Goal: Information Seeking & Learning: Learn about a topic

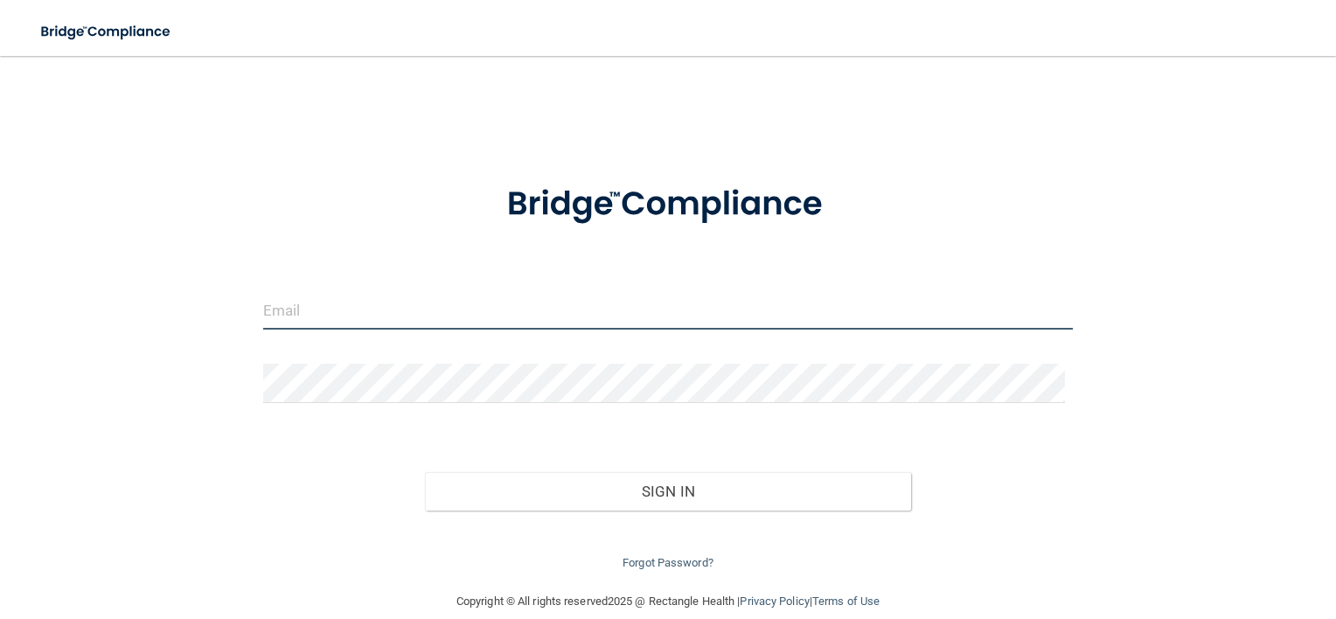
click at [402, 304] on input "email" at bounding box center [668, 309] width 810 height 39
type input "[EMAIL_ADDRESS][DOMAIN_NAME]"
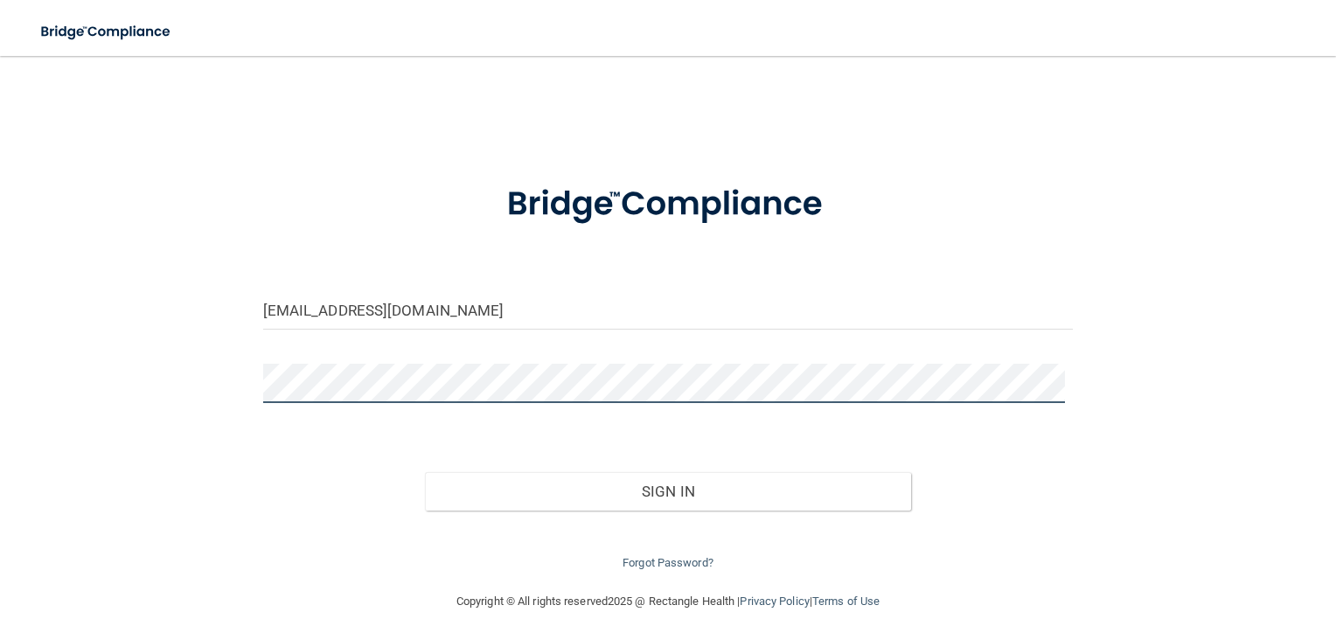
click at [425, 472] on button "Sign In" at bounding box center [668, 491] width 486 height 38
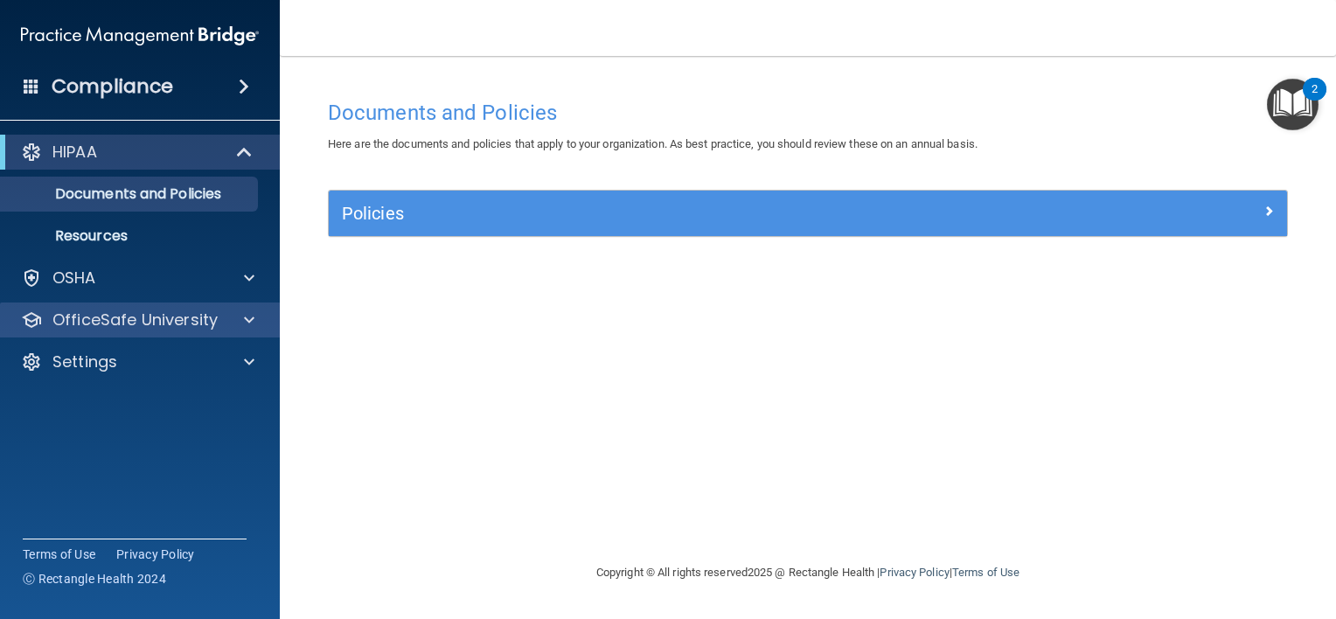
click at [229, 336] on div "OfficeSafe University" at bounding box center [140, 320] width 281 height 35
click at [248, 323] on span at bounding box center [249, 320] width 10 height 21
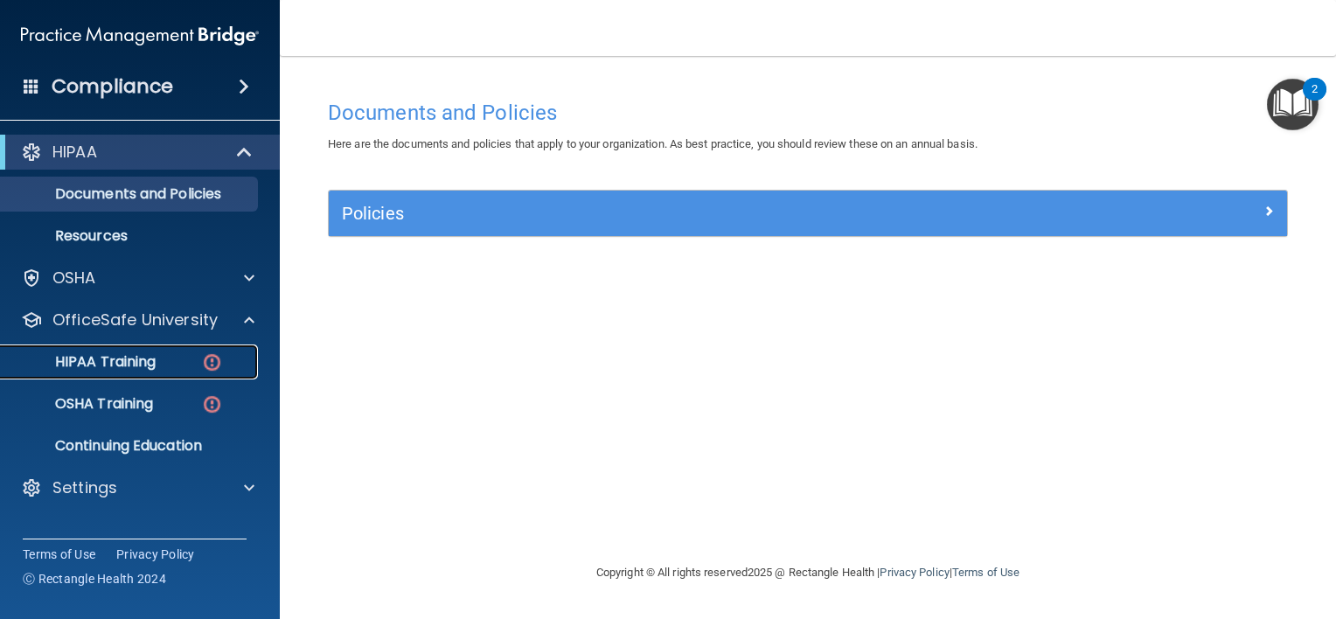
click at [178, 353] on div "HIPAA Training" at bounding box center [130, 361] width 239 height 17
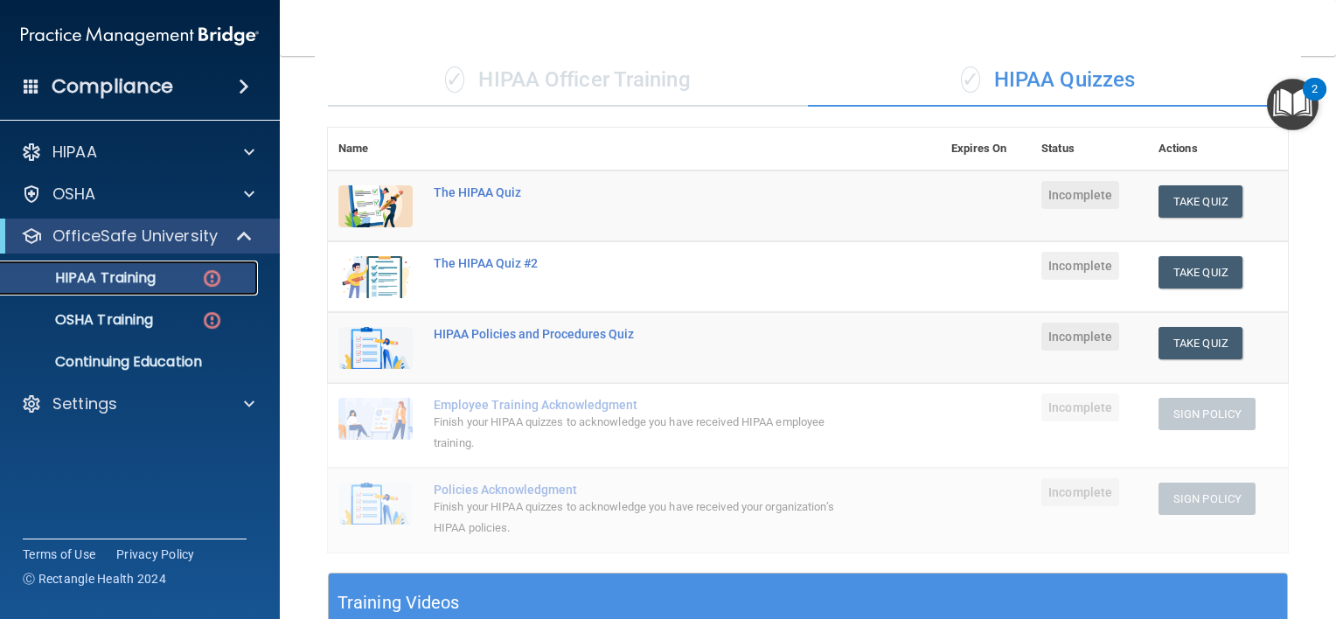
scroll to position [133, 0]
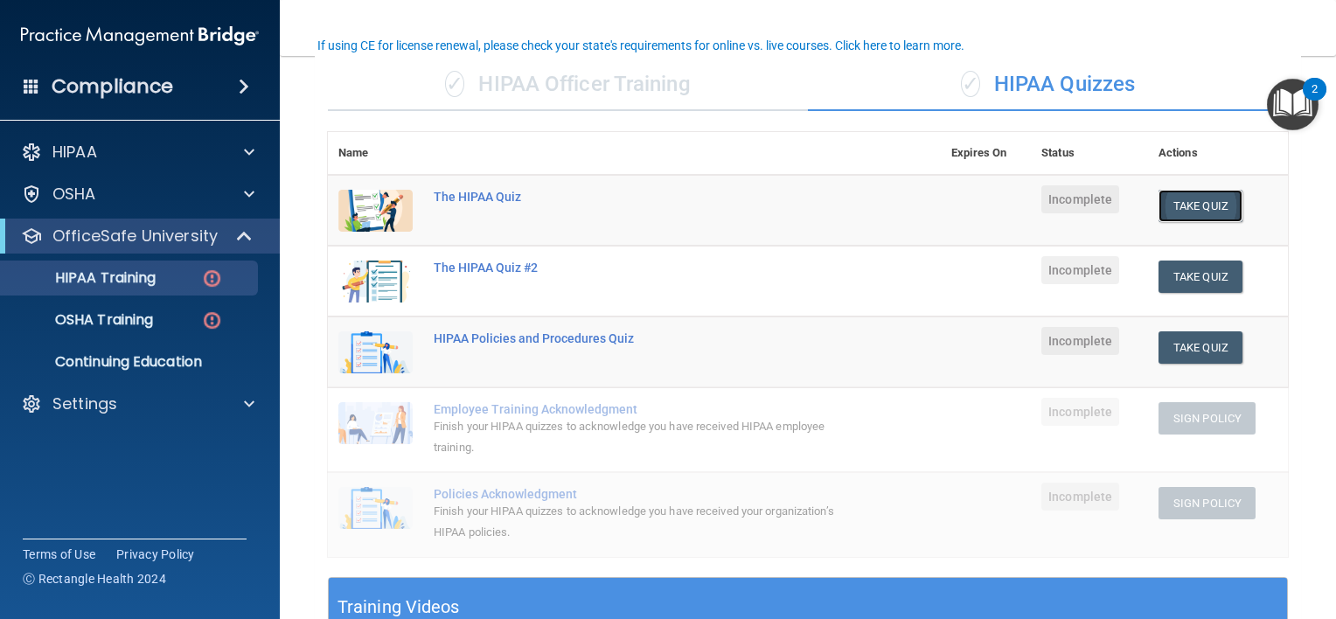
click at [1203, 199] on button "Take Quiz" at bounding box center [1200, 206] width 84 height 32
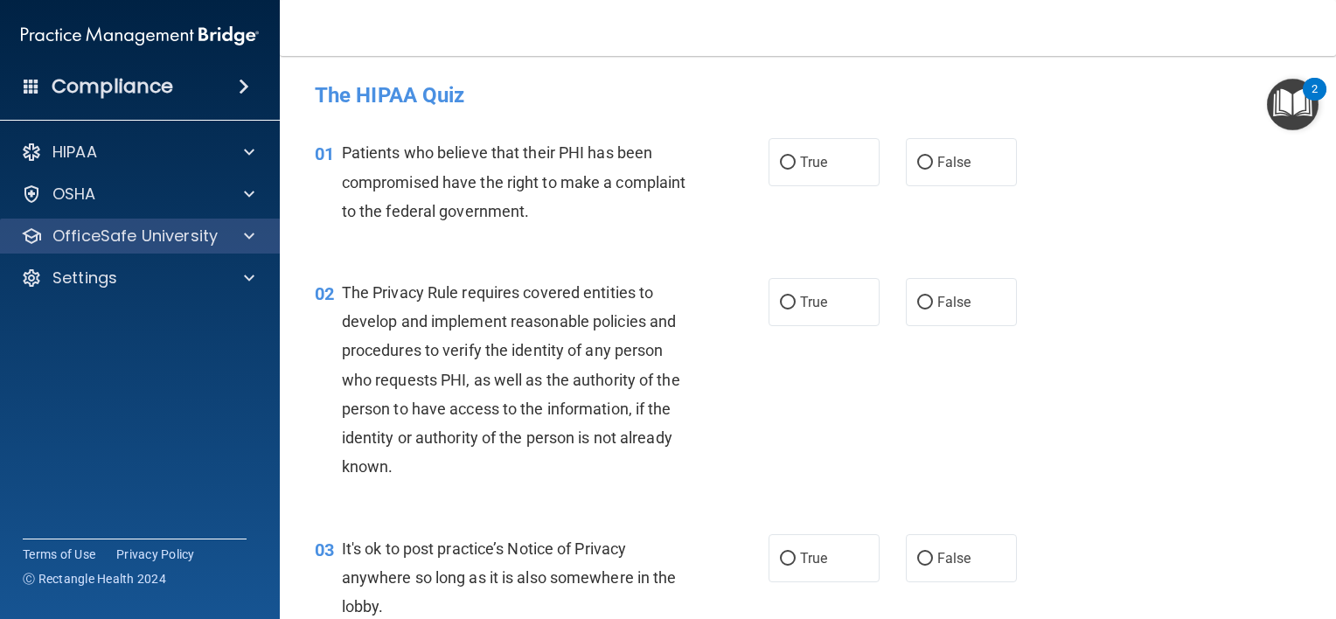
click at [161, 220] on div "OfficeSafe University" at bounding box center [140, 236] width 281 height 35
click at [240, 240] on div at bounding box center [247, 236] width 44 height 21
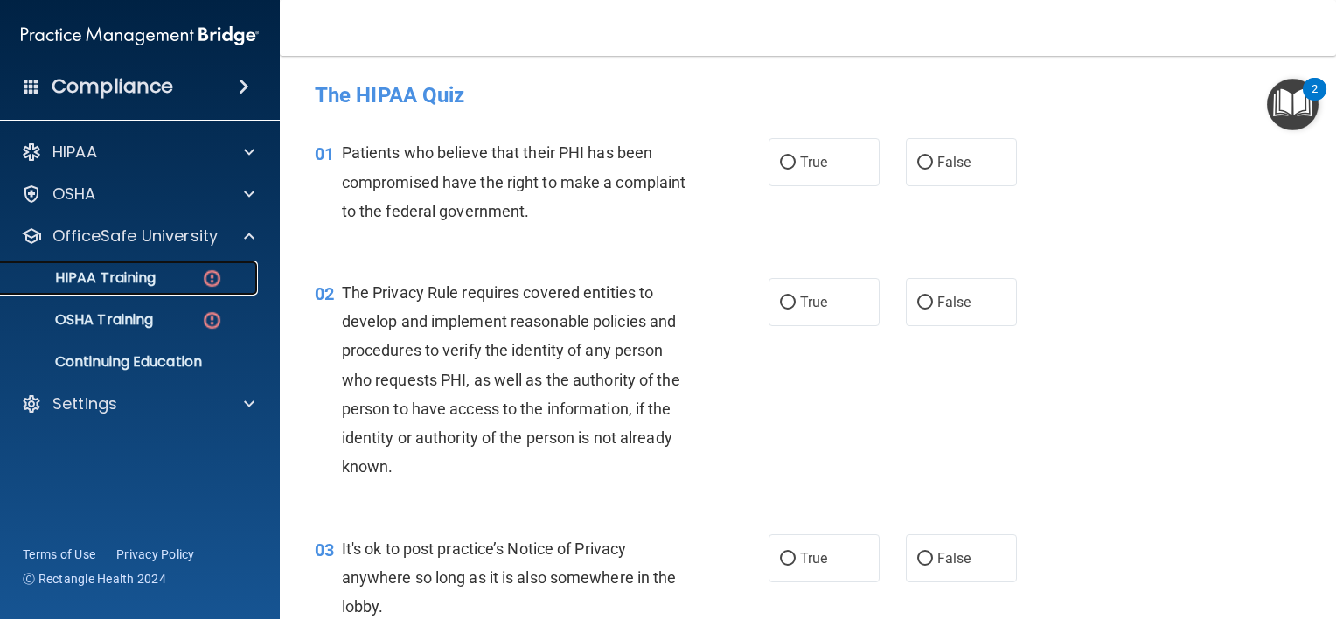
click at [162, 278] on div "HIPAA Training" at bounding box center [130, 277] width 239 height 17
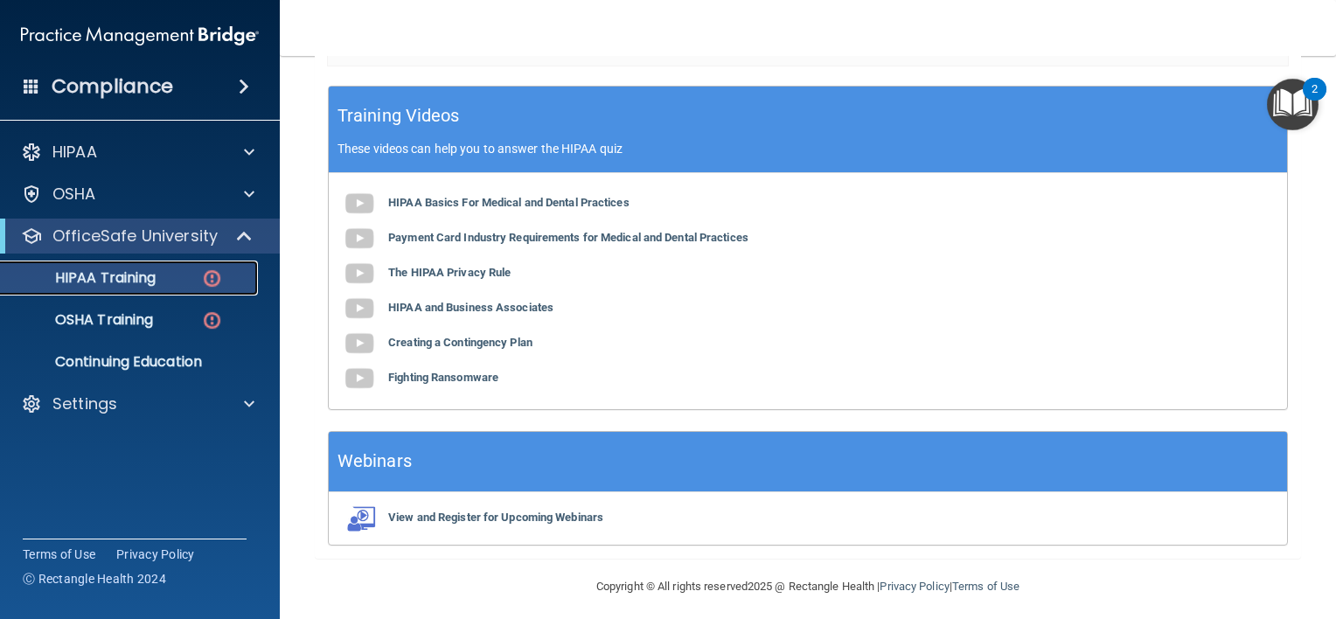
scroll to position [627, 0]
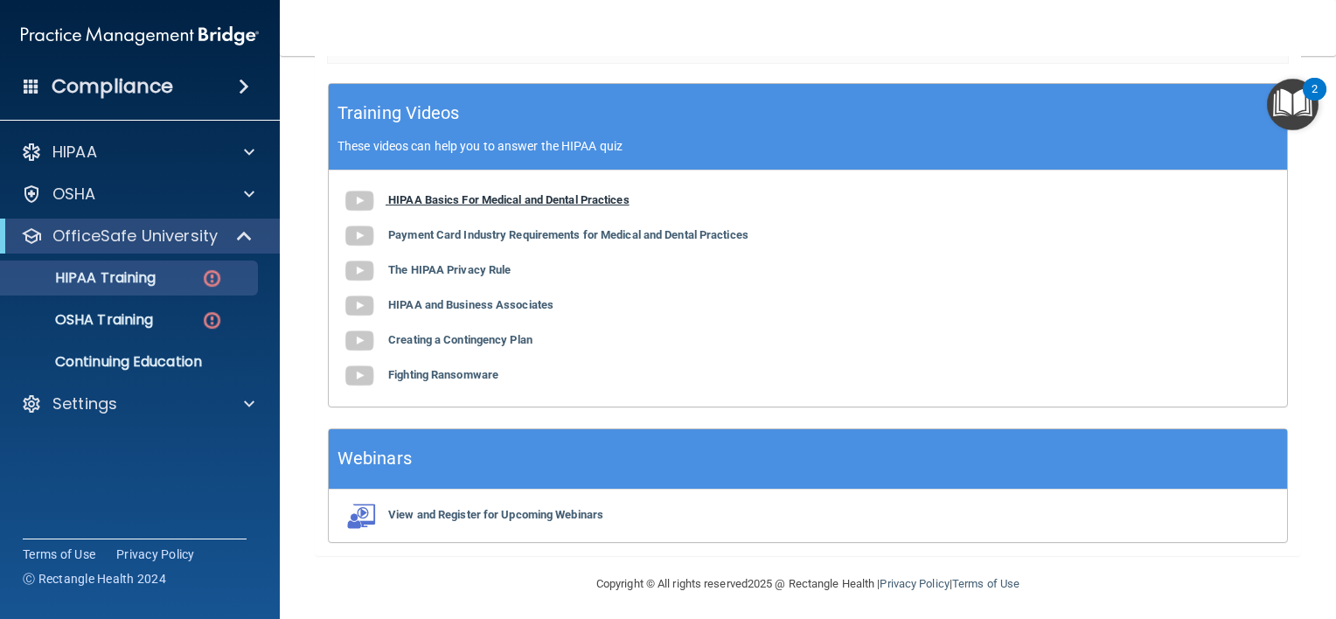
click at [362, 196] on img at bounding box center [359, 201] width 35 height 35
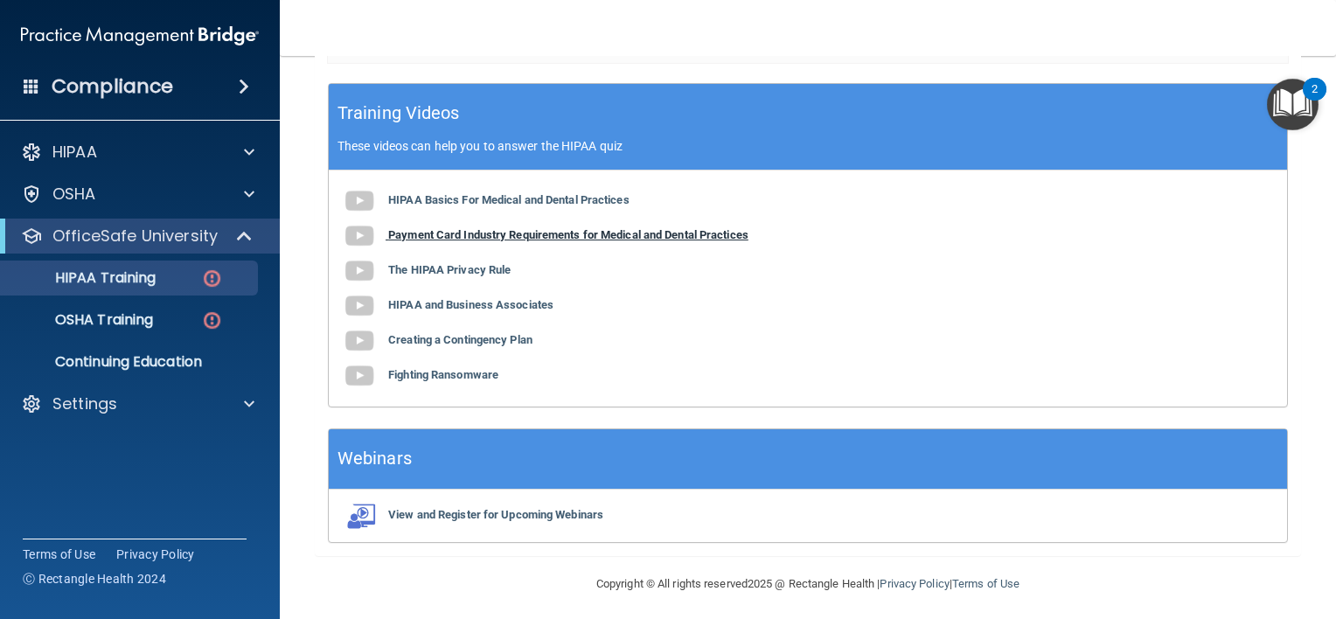
click at [363, 237] on img at bounding box center [359, 236] width 35 height 35
click at [343, 269] on img at bounding box center [359, 271] width 35 height 35
